Goal: Information Seeking & Learning: Learn about a topic

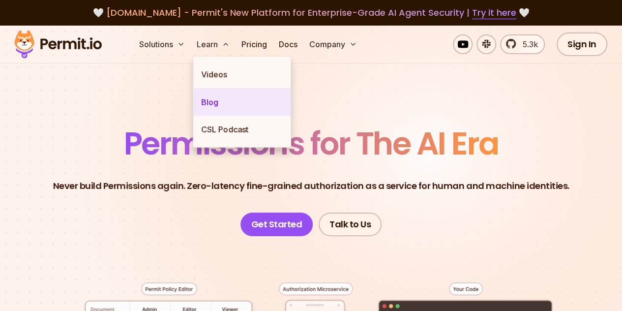
drag, startPoint x: 0, startPoint y: 0, endPoint x: 226, endPoint y: 107, distance: 250.3
click at [226, 107] on link "Blog" at bounding box center [241, 102] width 97 height 28
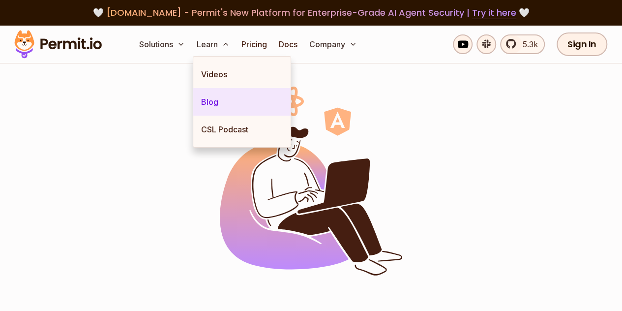
click at [226, 107] on link "Blog" at bounding box center [241, 102] width 97 height 28
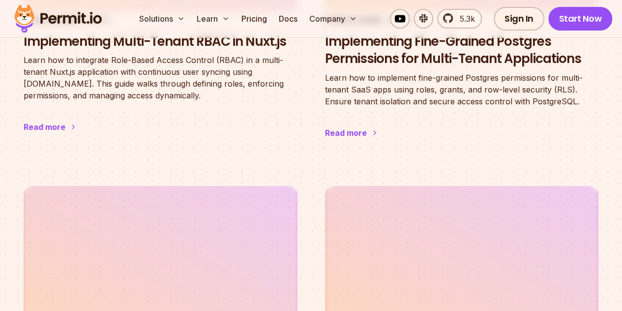
scroll to position [1882, 0]
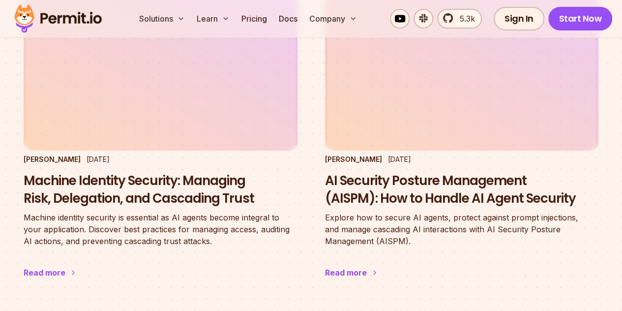
scroll to position [1717, 0]
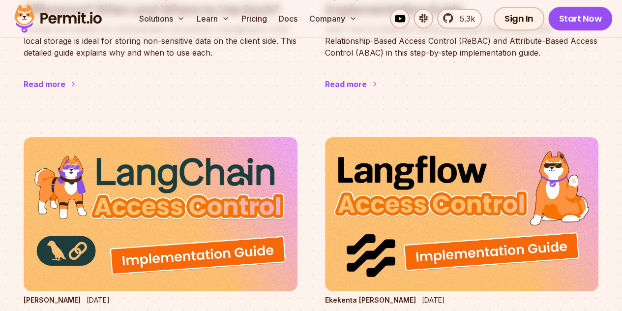
scroll to position [1570, 0]
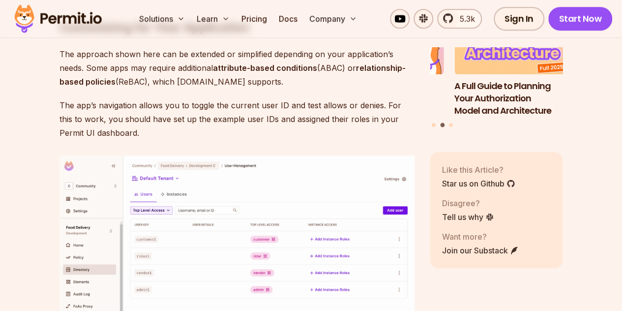
scroll to position [6031, 0]
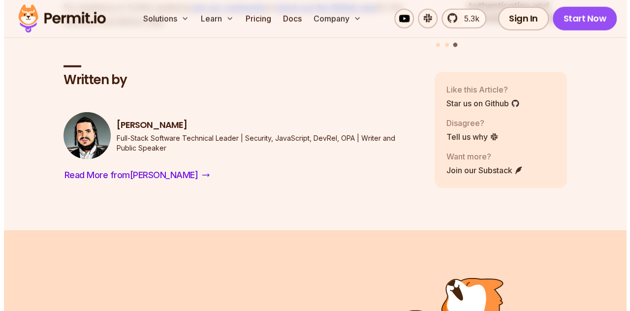
scroll to position [6906, 0]
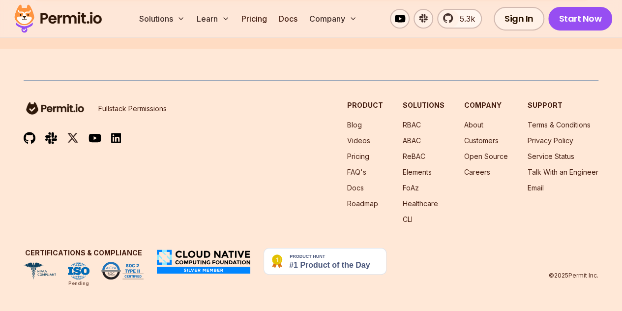
scroll to position [7605, 0]
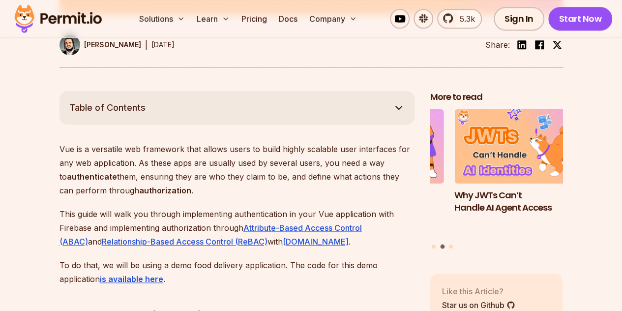
scroll to position [441, 0]
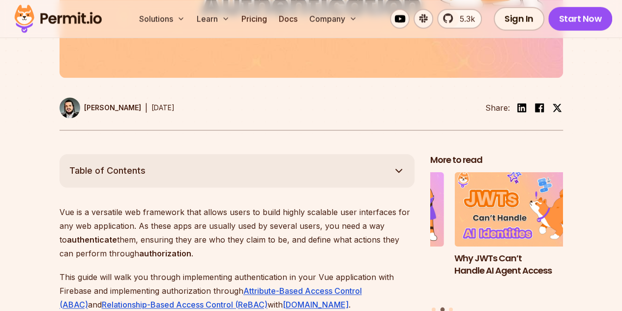
click at [391, 178] on button "Table of Contents" at bounding box center [237, 170] width 355 height 33
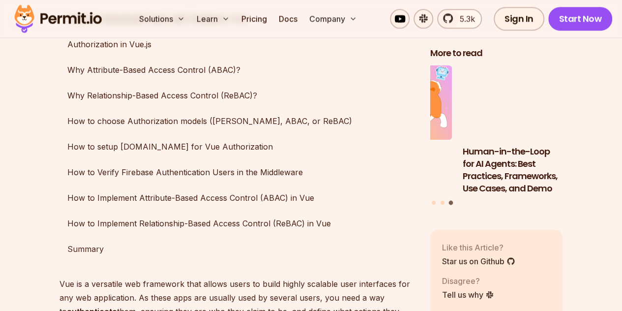
scroll to position [653, 0]
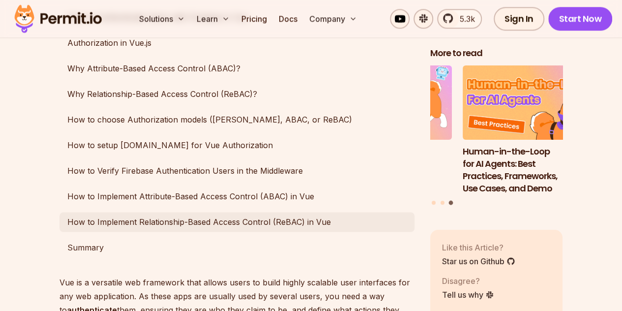
click at [280, 224] on link "How to Implement Relationship-Based Access Control (ReBAC) in Vue" at bounding box center [237, 222] width 355 height 20
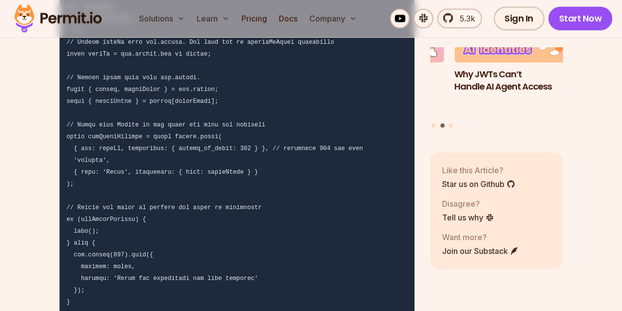
scroll to position [8599, 0]
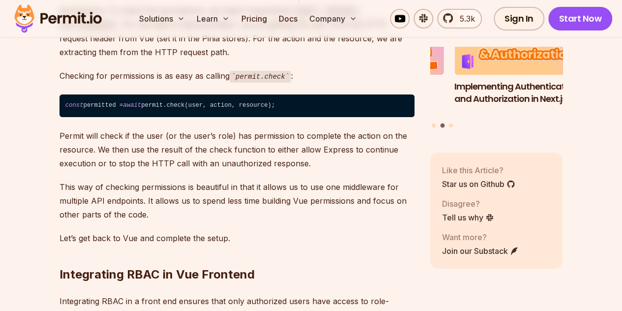
scroll to position [5491, 0]
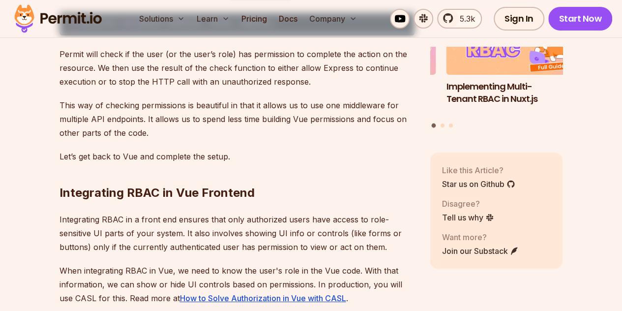
drag, startPoint x: 277, startPoint y: 190, endPoint x: 275, endPoint y: 158, distance: 32.5
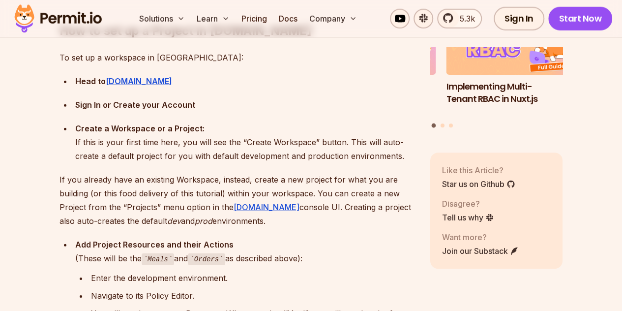
scroll to position [3239, 0]
